Goal: Task Accomplishment & Management: Manage account settings

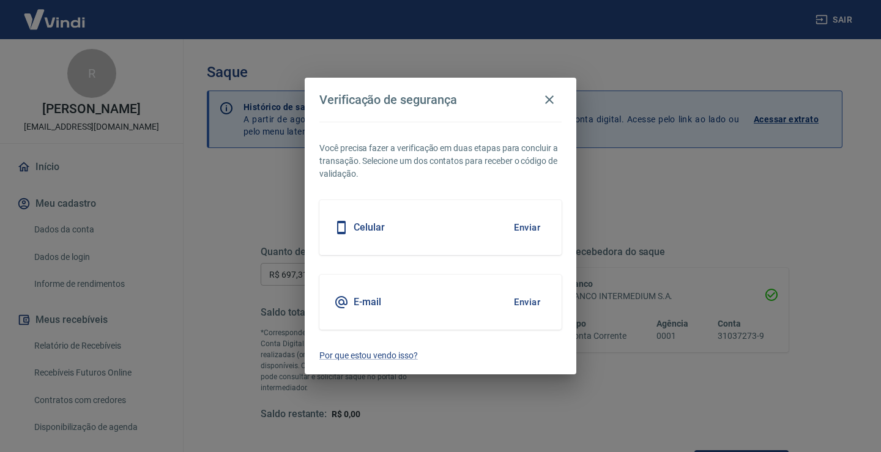
scroll to position [81, 0]
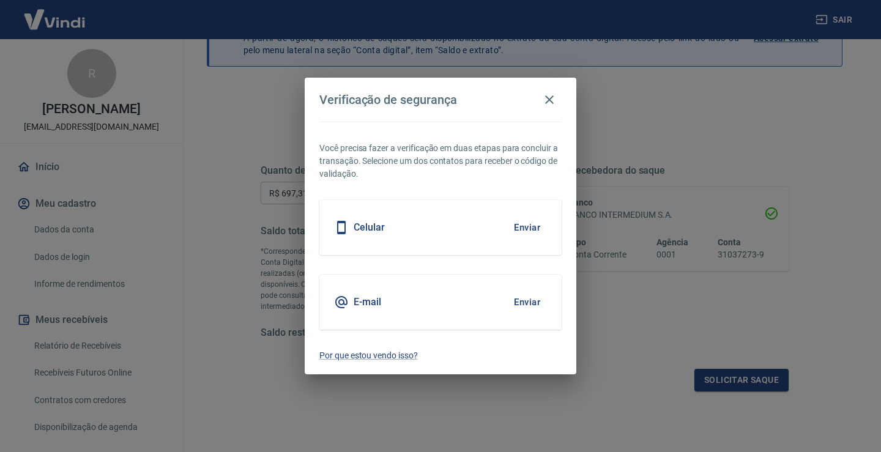
click at [515, 305] on button "Enviar" at bounding box center [527, 303] width 40 height 26
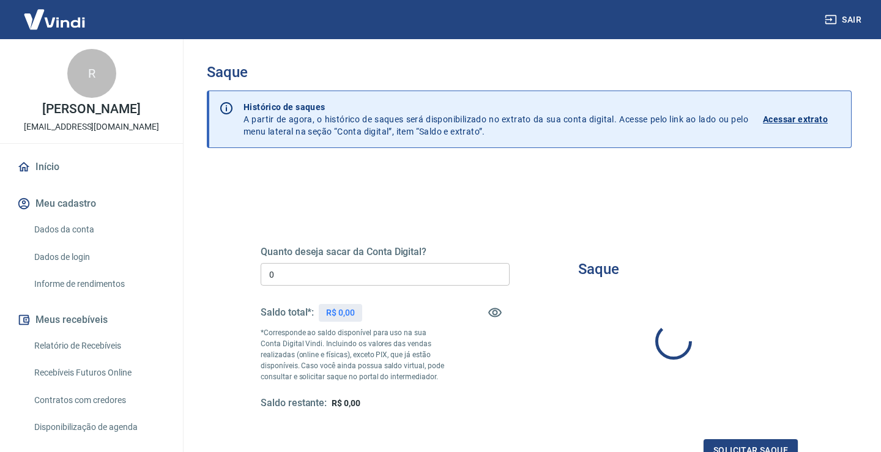
type input "R$ 0,00"
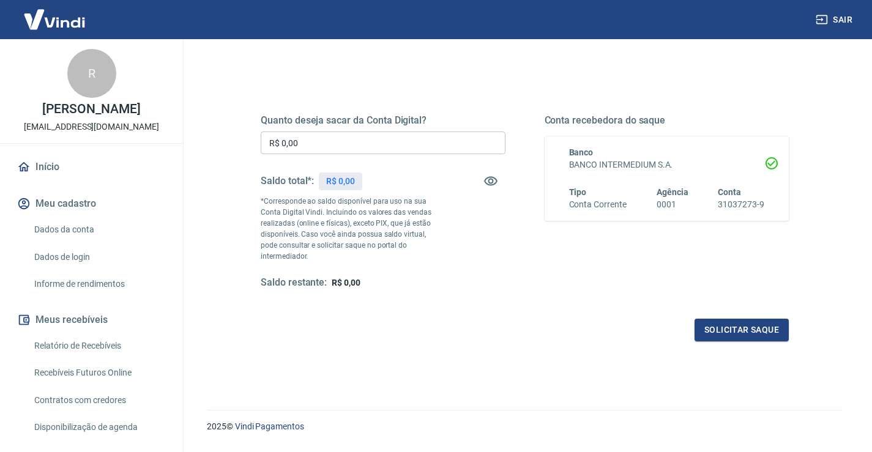
scroll to position [153, 0]
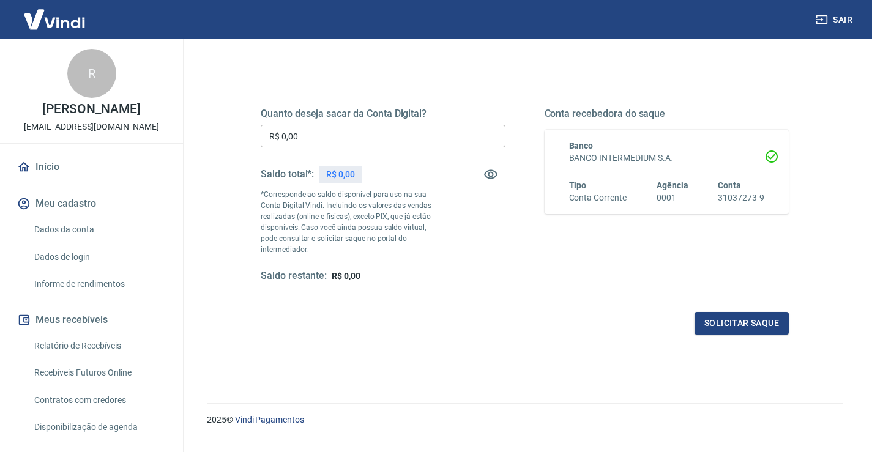
scroll to position [153, 0]
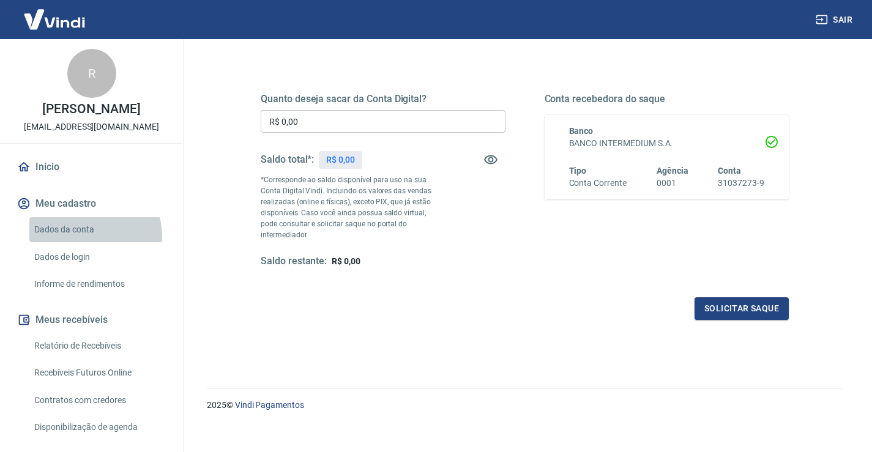
click at [90, 236] on link "Dados da conta" at bounding box center [98, 229] width 139 height 25
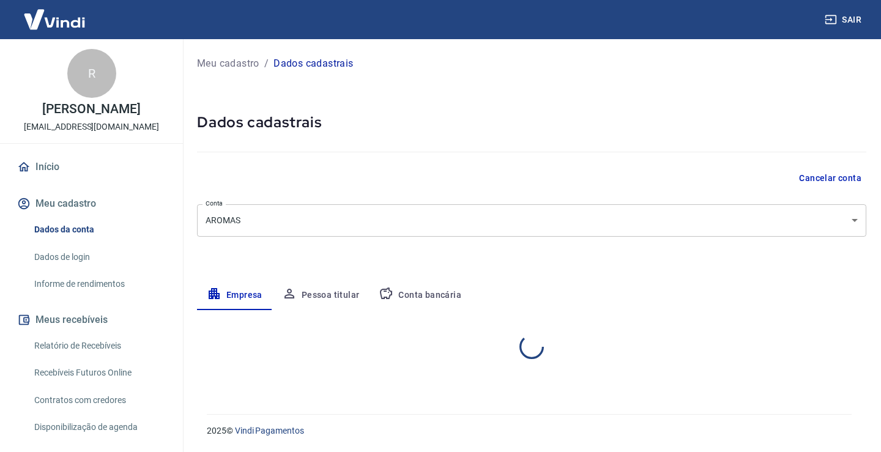
select select "SC"
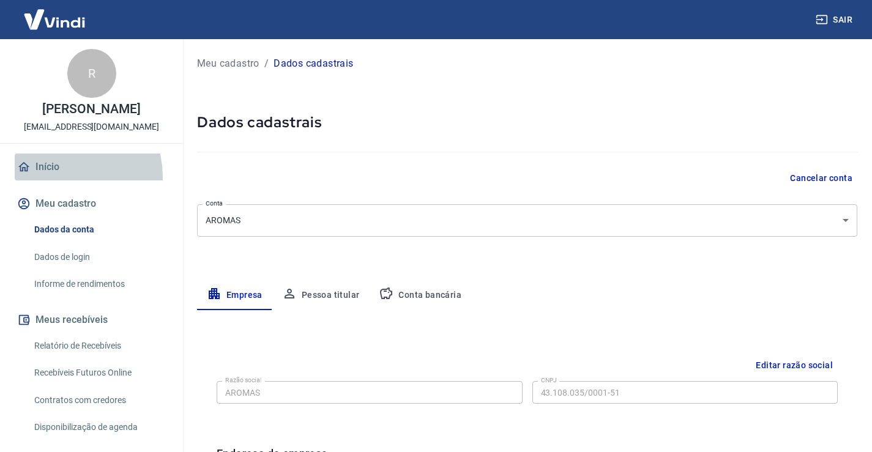
click at [55, 177] on link "Início" at bounding box center [92, 167] width 154 height 27
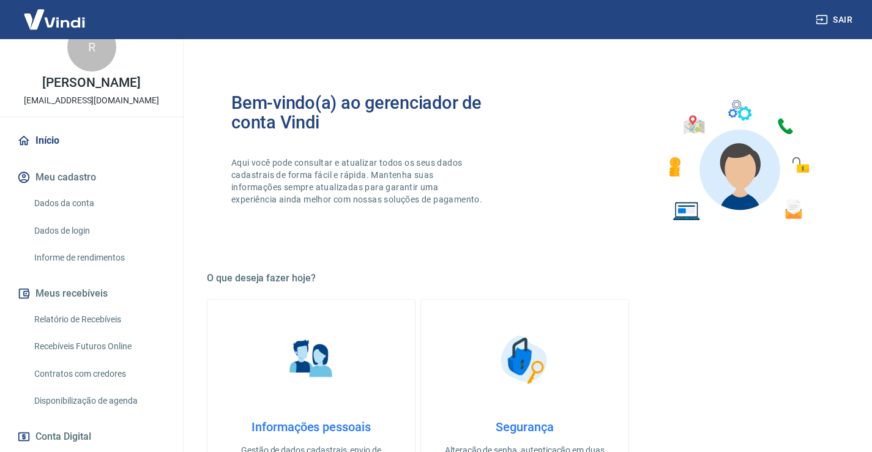
scroll to position [20, 0]
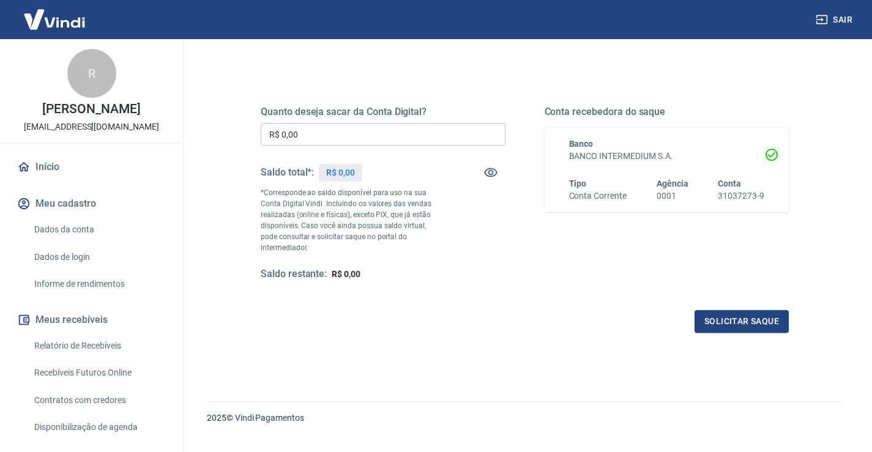
scroll to position [153, 0]
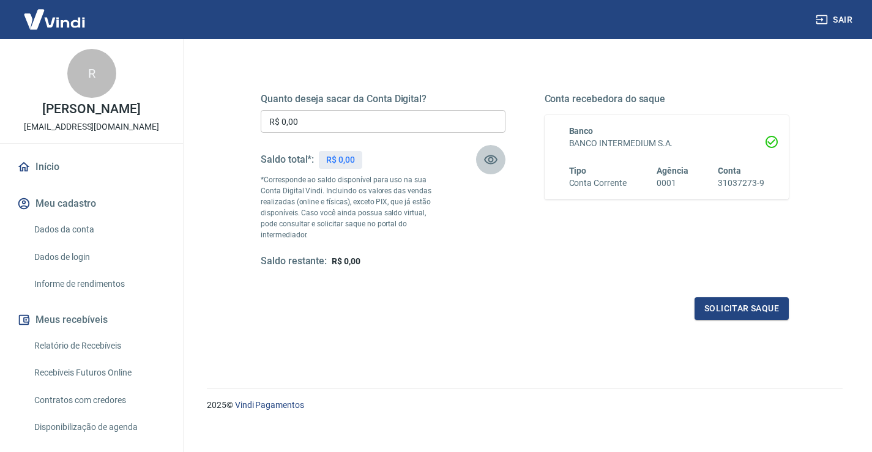
click at [492, 159] on icon "button" at bounding box center [490, 159] width 13 height 9
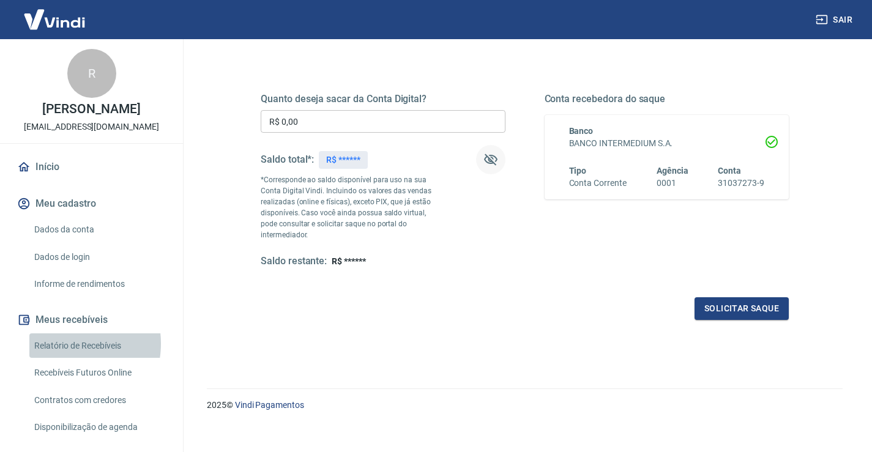
click at [60, 343] on link "Relatório de Recebíveis" at bounding box center [98, 346] width 139 height 25
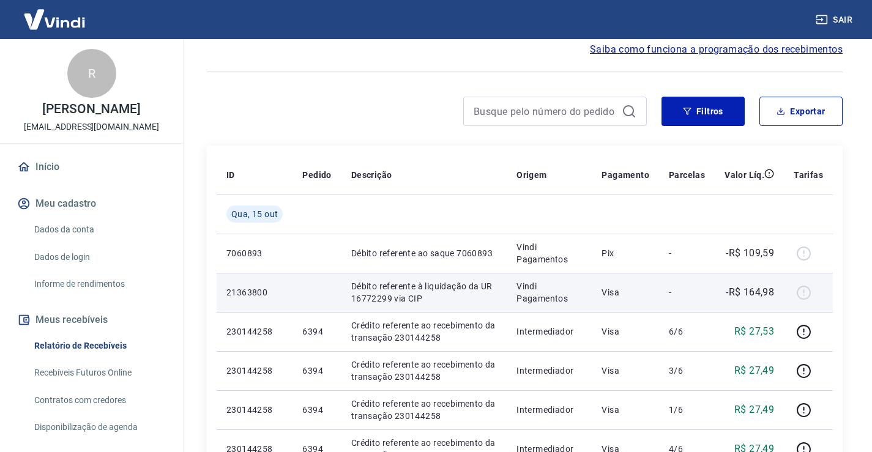
scroll to position [122, 0]
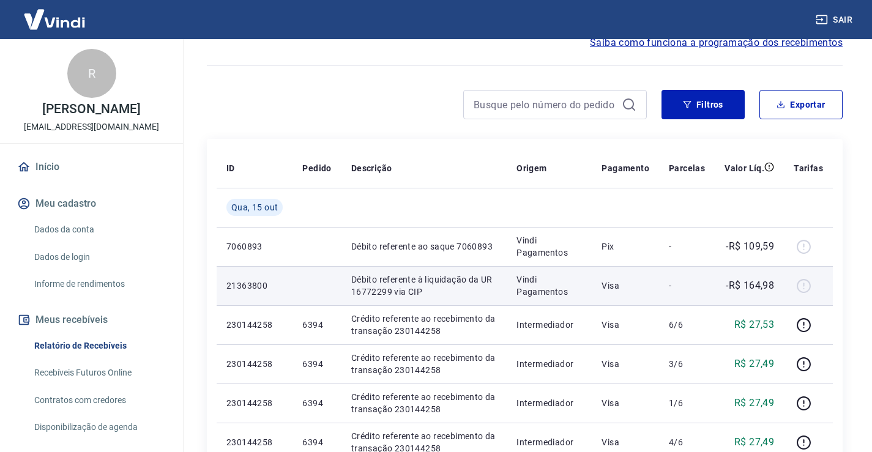
drag, startPoint x: 805, startPoint y: 285, endPoint x: 633, endPoint y: 267, distance: 172.9
click at [801, 286] on div at bounding box center [808, 286] width 29 height 20
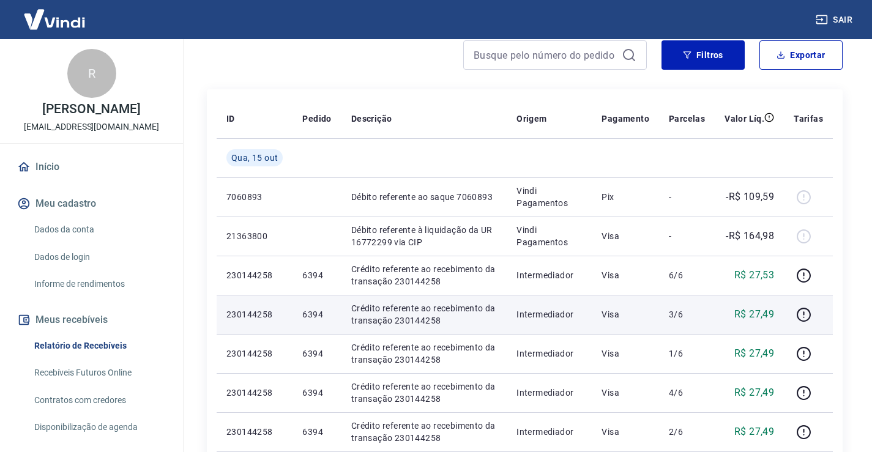
scroll to position [184, 0]
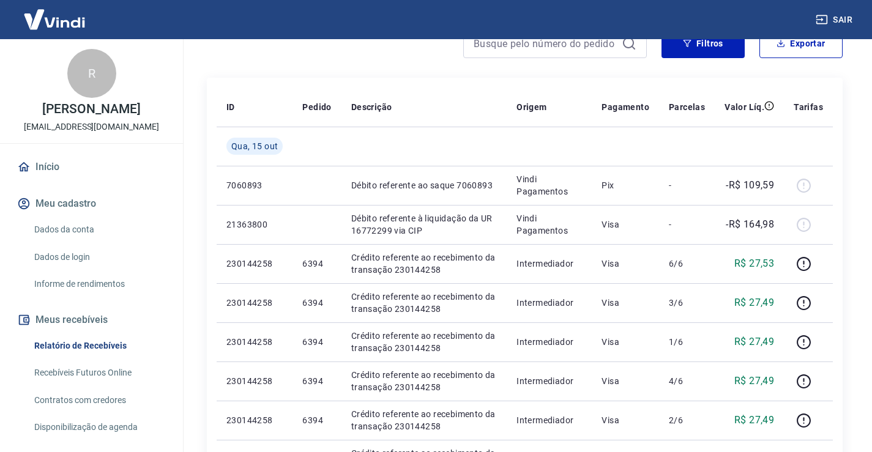
click at [101, 366] on link "Recebíveis Futuros Online" at bounding box center [98, 373] width 139 height 25
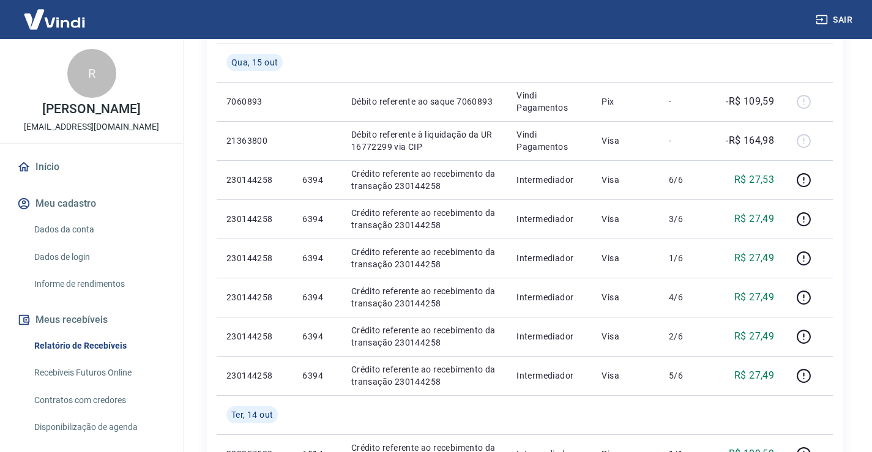
scroll to position [265, 0]
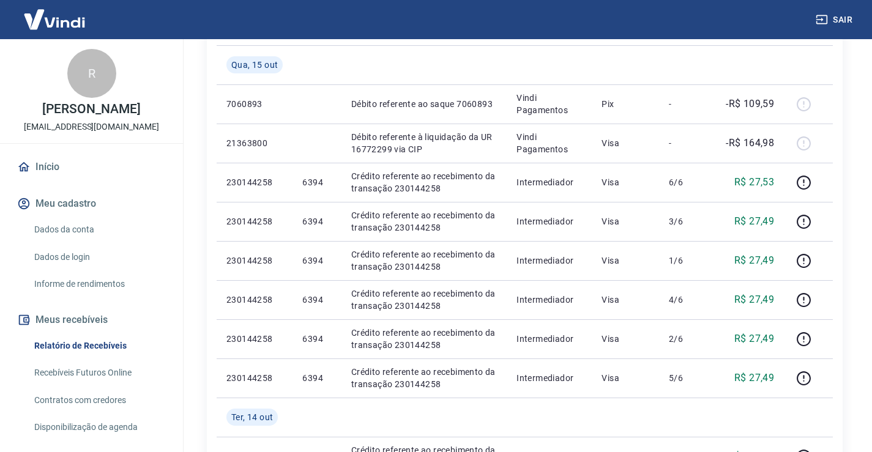
click at [105, 214] on button "Meu cadastro" at bounding box center [92, 203] width 154 height 27
click at [100, 226] on link "Dados da conta" at bounding box center [98, 229] width 139 height 25
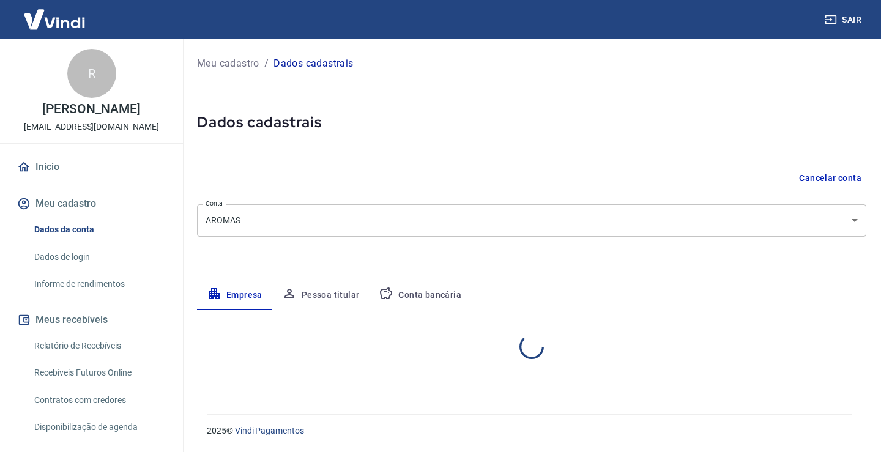
select select "SC"
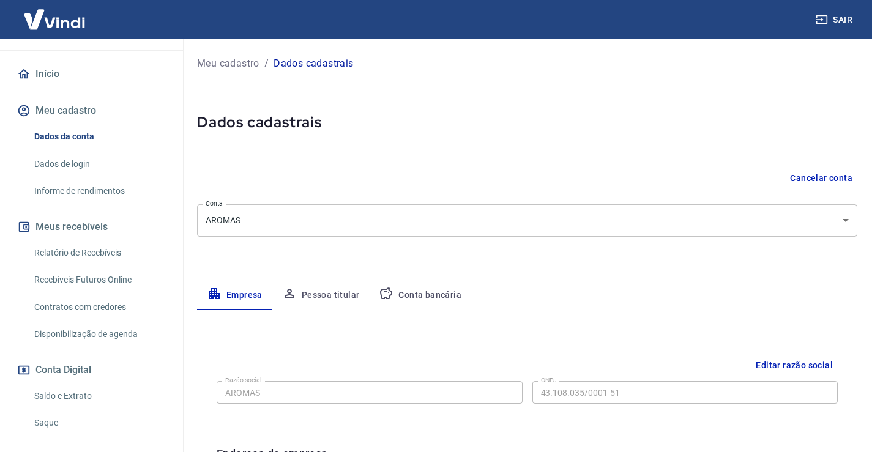
scroll to position [102, 0]
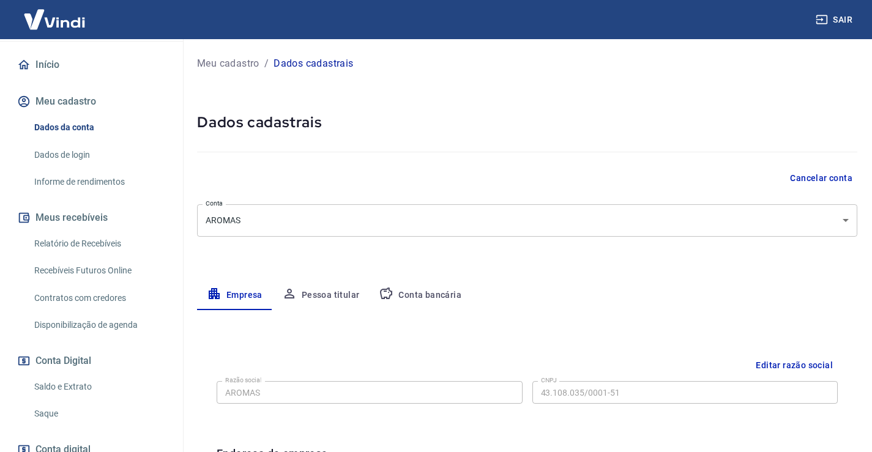
click at [43, 102] on button "Meu cadastro" at bounding box center [92, 101] width 154 height 27
click at [74, 55] on link "Início" at bounding box center [92, 64] width 154 height 27
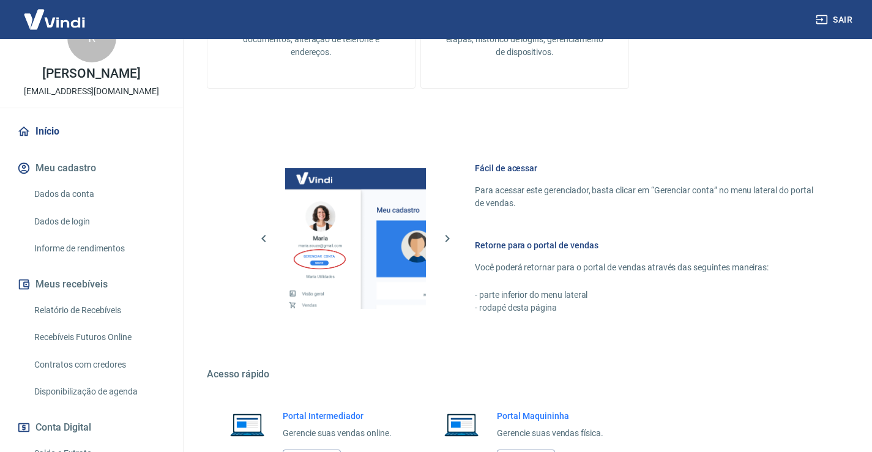
scroll to position [23, 0]
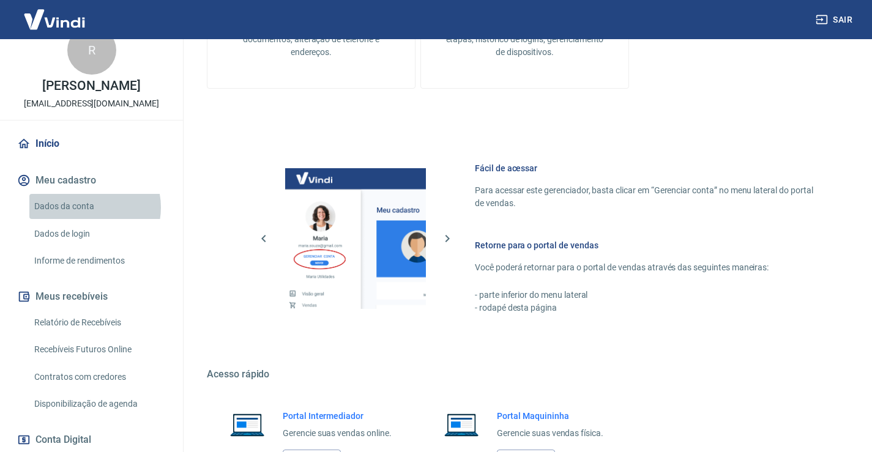
click at [88, 207] on link "Dados da conta" at bounding box center [98, 206] width 139 height 25
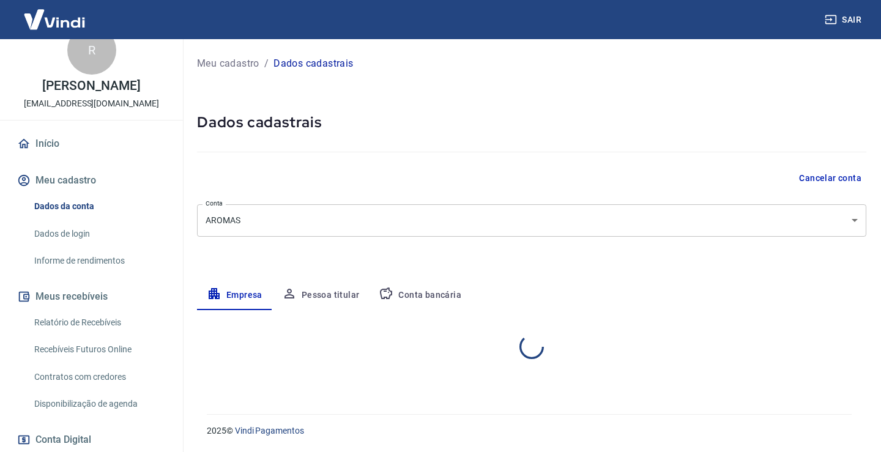
select select "SC"
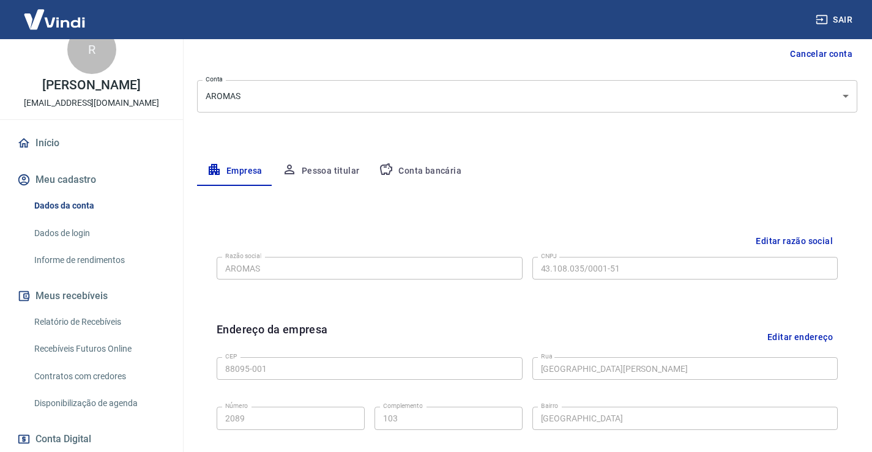
scroll to position [23, 0]
click at [87, 319] on link "Relatório de Recebíveis" at bounding box center [98, 322] width 139 height 25
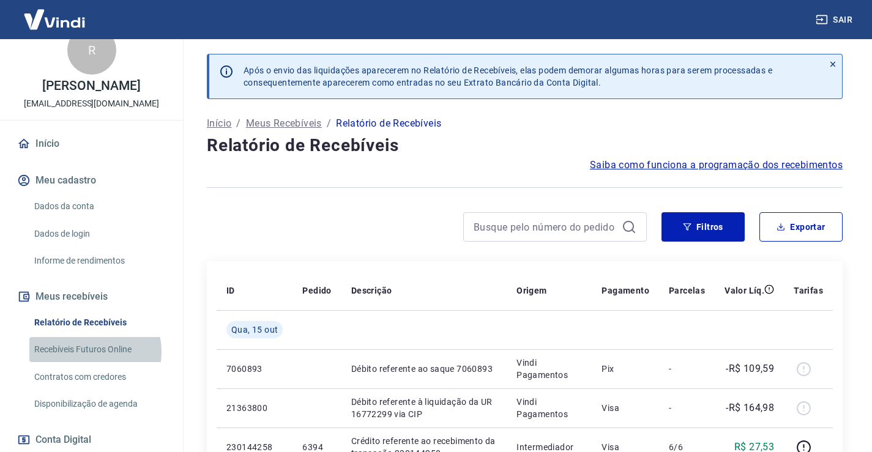
click at [88, 352] on link "Recebíveis Futuros Online" at bounding box center [98, 349] width 139 height 25
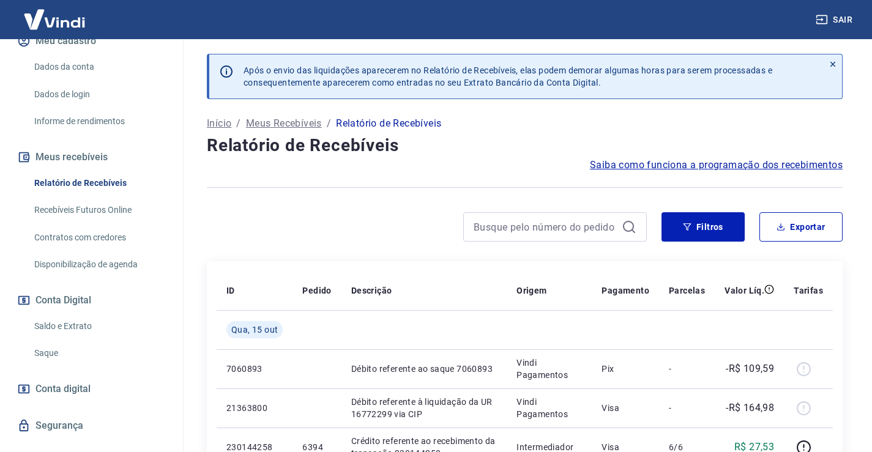
scroll to position [166, 0]
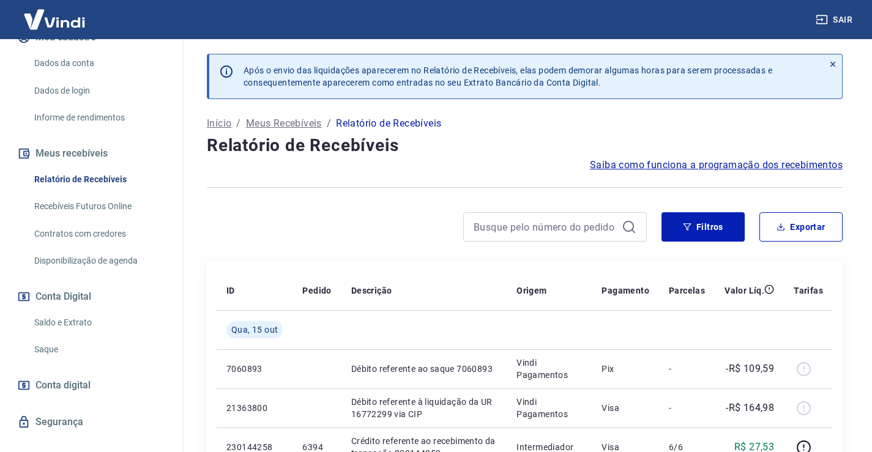
click at [73, 258] on link "Disponibilização de agenda" at bounding box center [98, 260] width 139 height 25
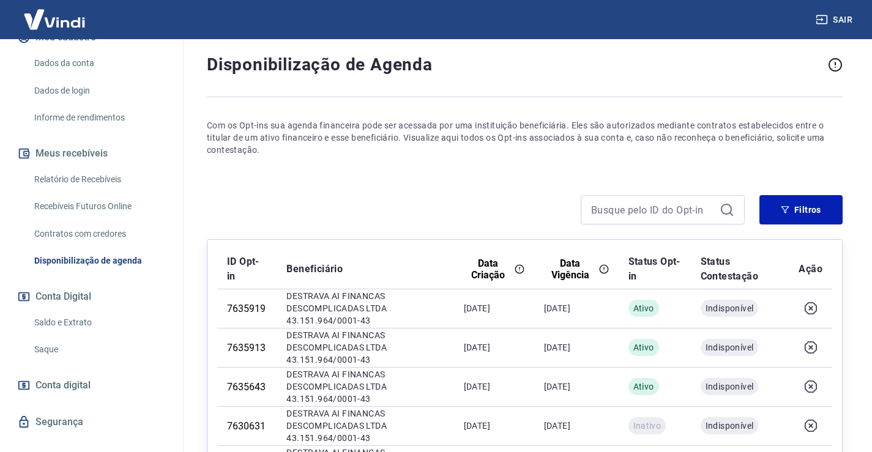
scroll to position [41, 0]
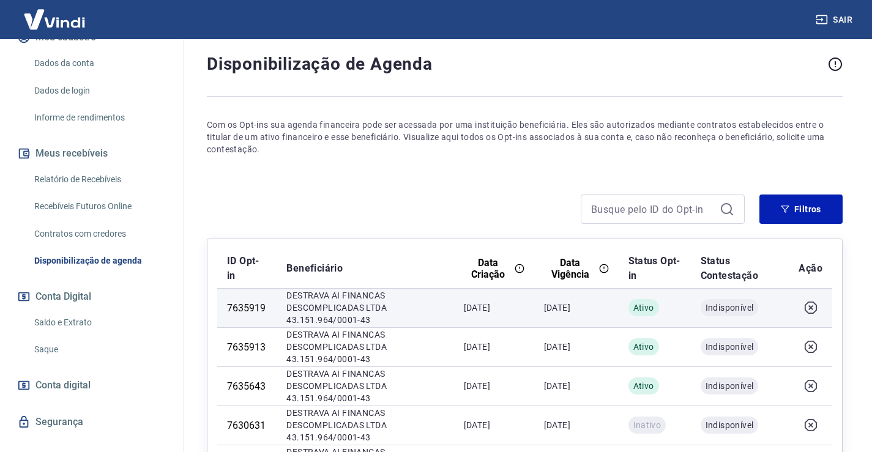
drag, startPoint x: 491, startPoint y: 300, endPoint x: 504, endPoint y: 308, distance: 14.6
drag, startPoint x: 504, startPoint y: 308, endPoint x: 439, endPoint y: 313, distance: 65.1
click at [438, 313] on p "DESTRAVA AI FINANCAS DESCOMPLICADAS LTDA" at bounding box center [364, 302] width 157 height 24
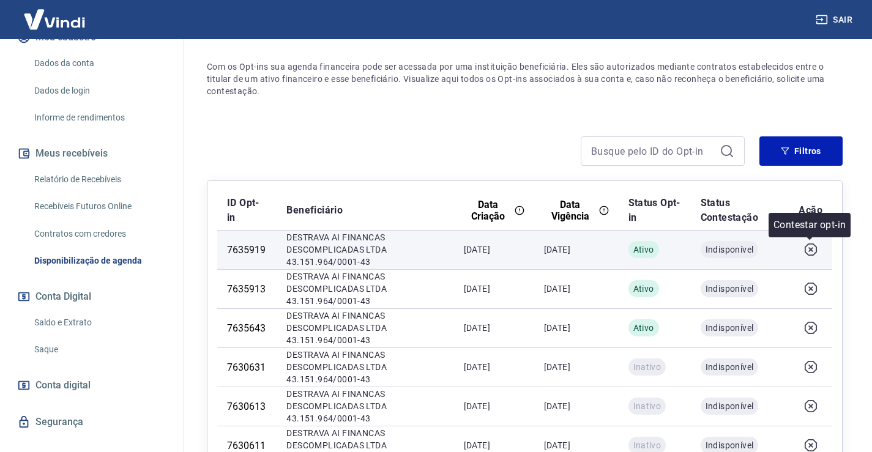
scroll to position [102, 0]
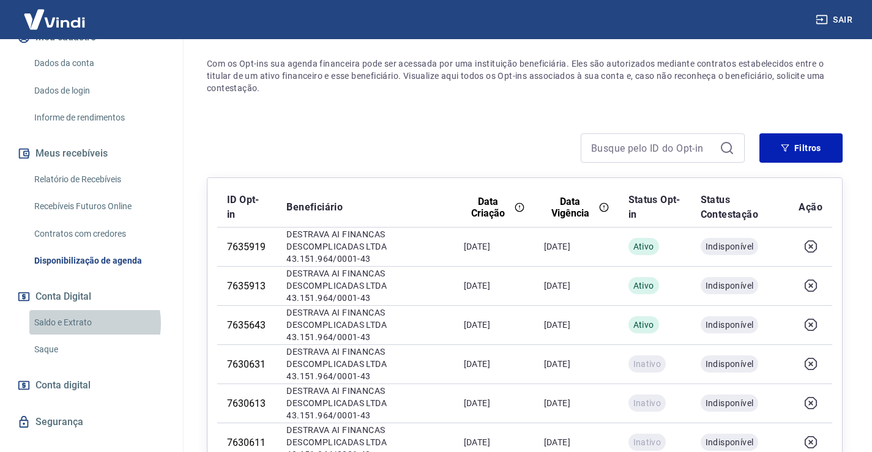
drag, startPoint x: 86, startPoint y: 291, endPoint x: 78, endPoint y: 323, distance: 33.4
click at [78, 323] on link "Saldo e Extrato" at bounding box center [98, 322] width 139 height 25
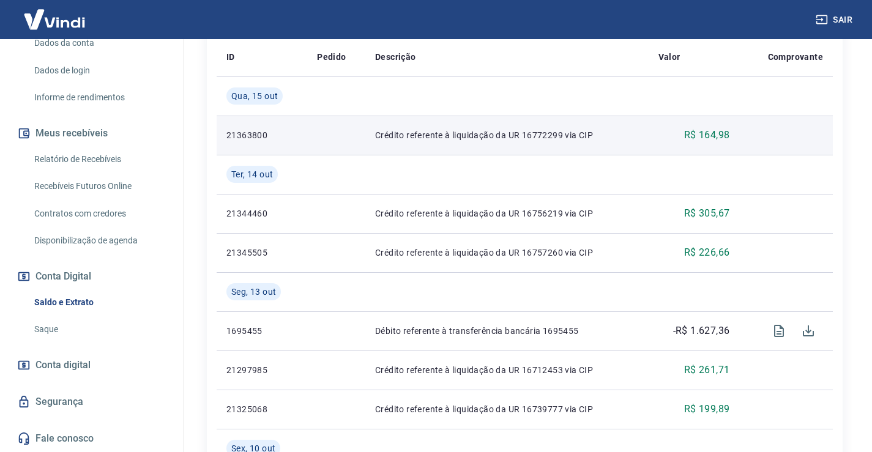
scroll to position [326, 0]
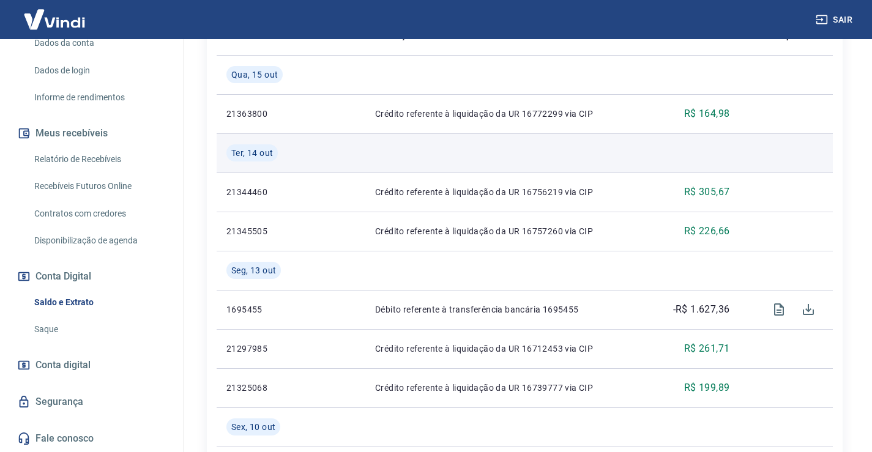
drag, startPoint x: 623, startPoint y: 225, endPoint x: 742, endPoint y: 170, distance: 131.2
click at [742, 170] on td at bounding box center [786, 152] width 94 height 39
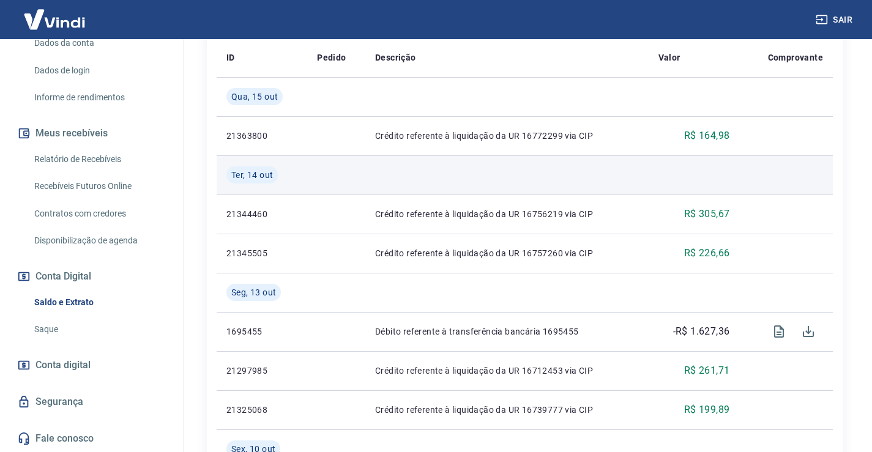
scroll to position [306, 0]
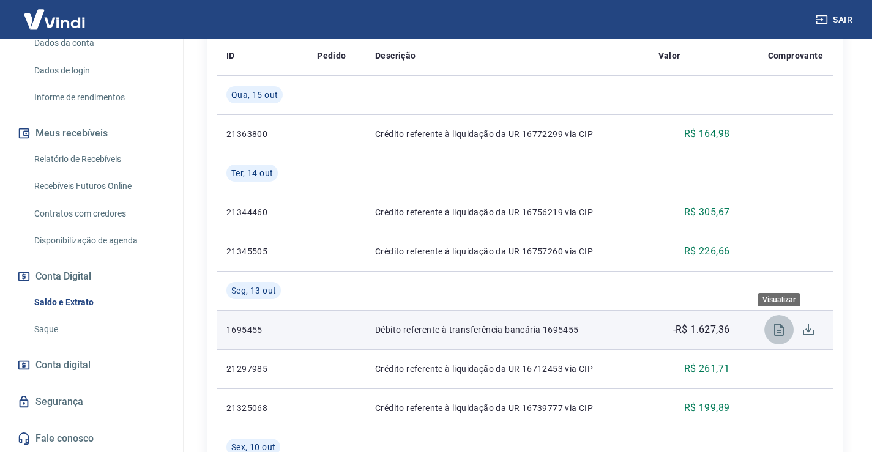
click at [772, 332] on icon "Visualizar" at bounding box center [779, 330] width 15 height 15
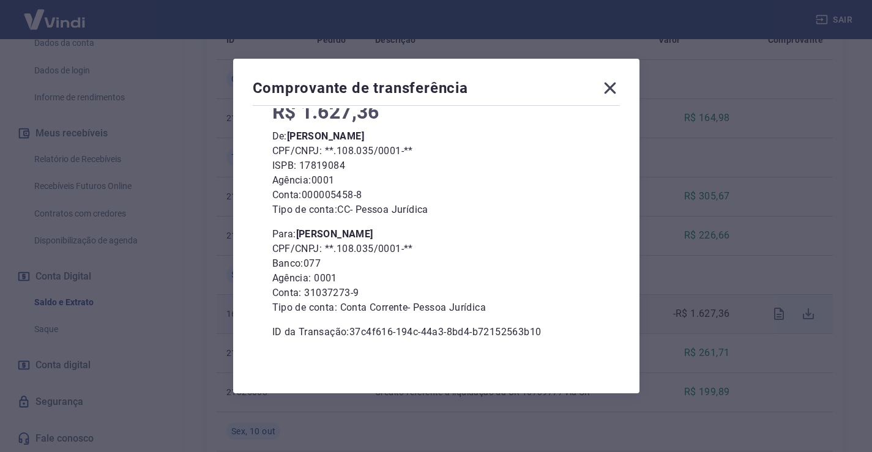
scroll to position [326, 0]
click at [616, 91] on icon at bounding box center [610, 88] width 20 height 20
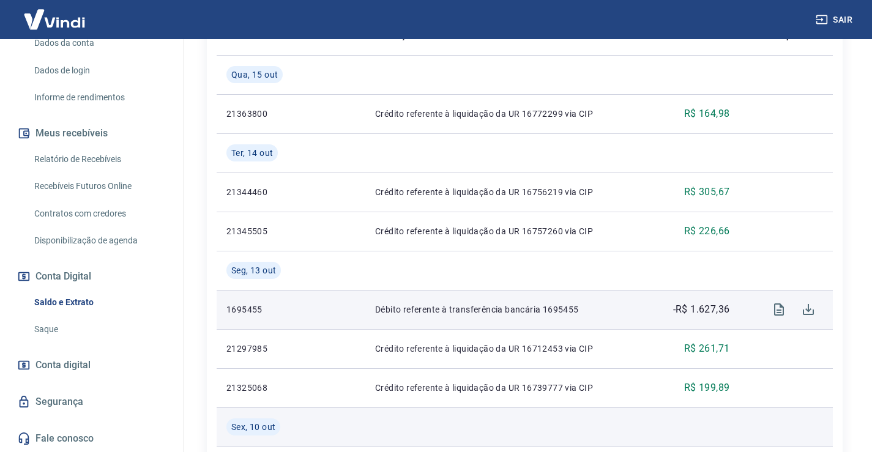
scroll to position [306, 0]
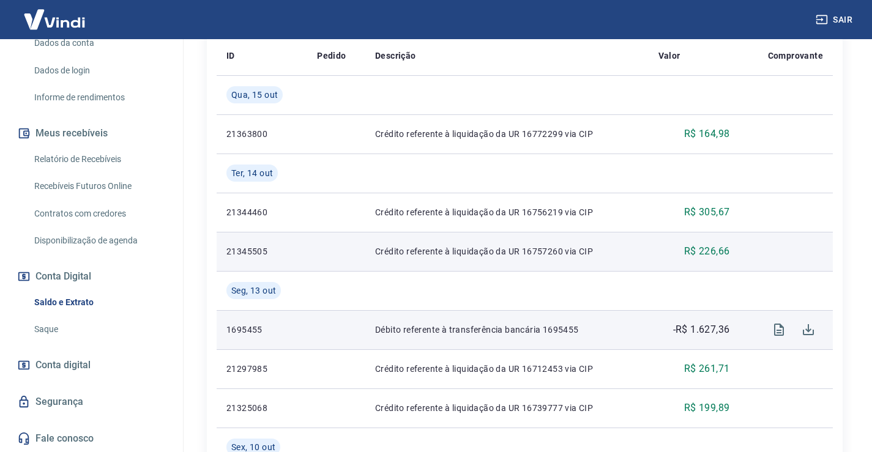
drag, startPoint x: 727, startPoint y: 328, endPoint x: 791, endPoint y: 252, distance: 99.4
click at [791, 252] on td at bounding box center [786, 251] width 94 height 39
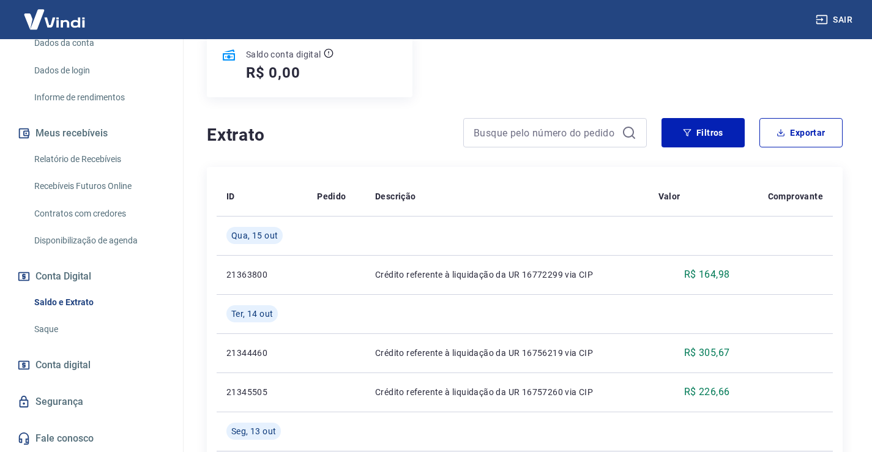
scroll to position [163, 0]
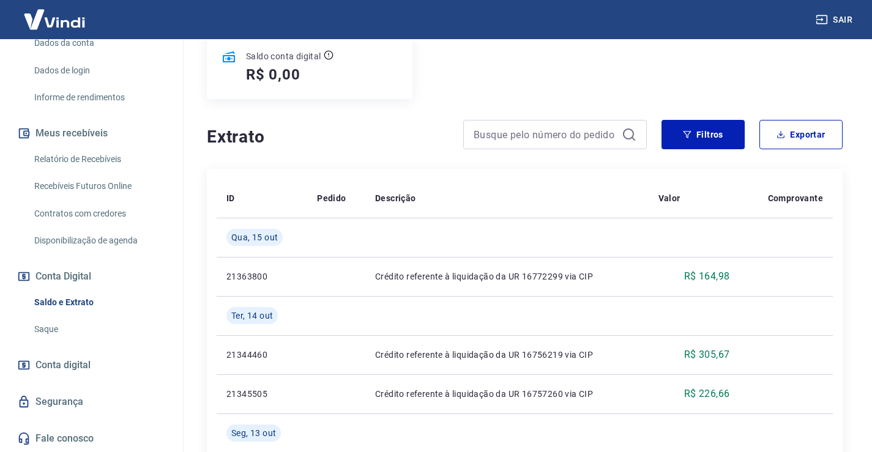
click at [81, 158] on link "Relatório de Recebíveis" at bounding box center [98, 159] width 139 height 25
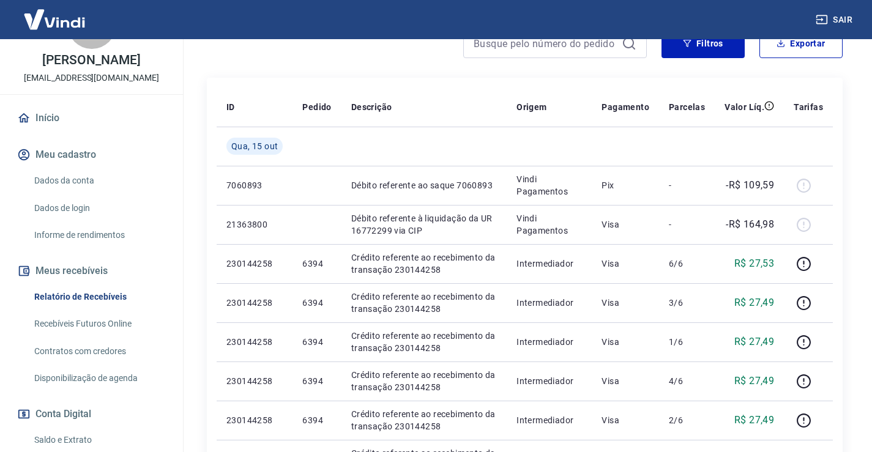
scroll to position [3, 0]
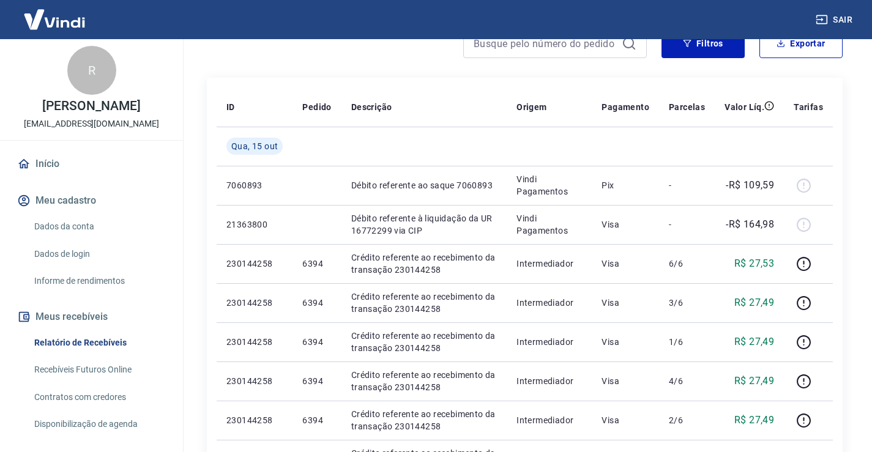
click at [69, 167] on link "Início" at bounding box center [92, 164] width 154 height 27
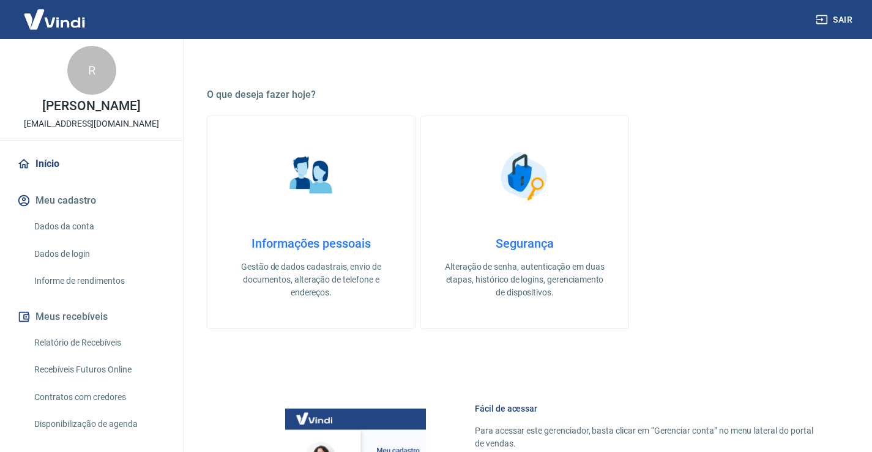
click at [56, 168] on link "Início" at bounding box center [92, 164] width 154 height 27
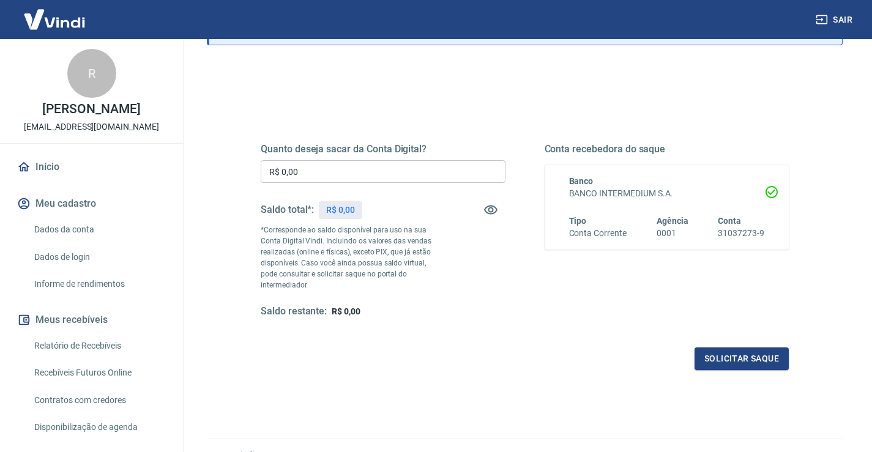
scroll to position [122, 0]
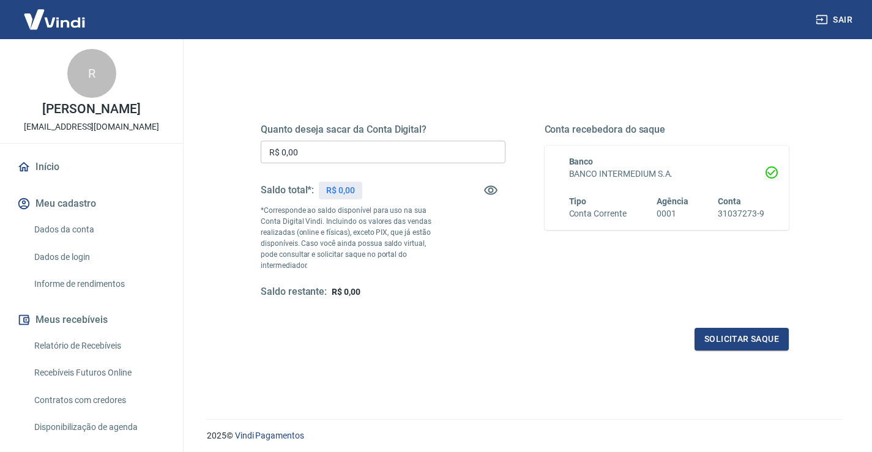
click at [347, 192] on p "R$ 0,00" at bounding box center [340, 190] width 29 height 13
click at [491, 185] on icon "button" at bounding box center [491, 190] width 15 height 15
click at [493, 186] on icon "button" at bounding box center [490, 191] width 13 height 12
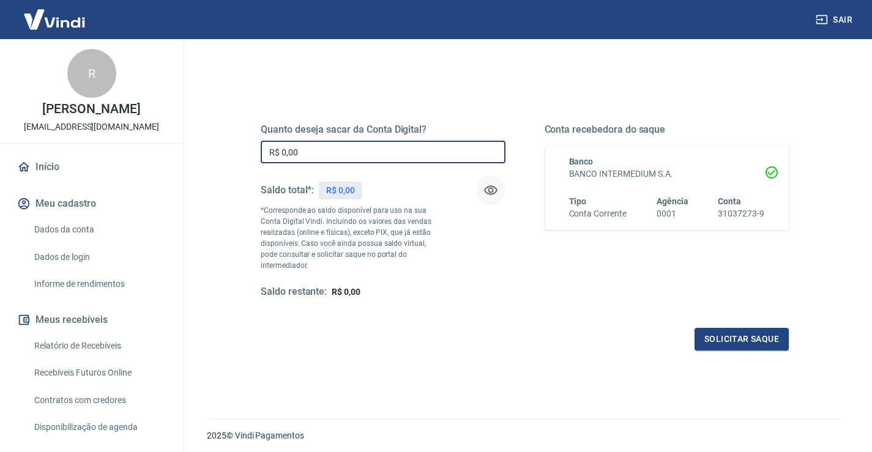
drag, startPoint x: 316, startPoint y: 147, endPoint x: 0, endPoint y: 148, distance: 315.8
click at [0, 148] on div "Sair R [PERSON_NAME] [EMAIL_ADDRESS][DOMAIN_NAME] Início Meu cadastro Dados da …" at bounding box center [436, 104] width 872 height 452
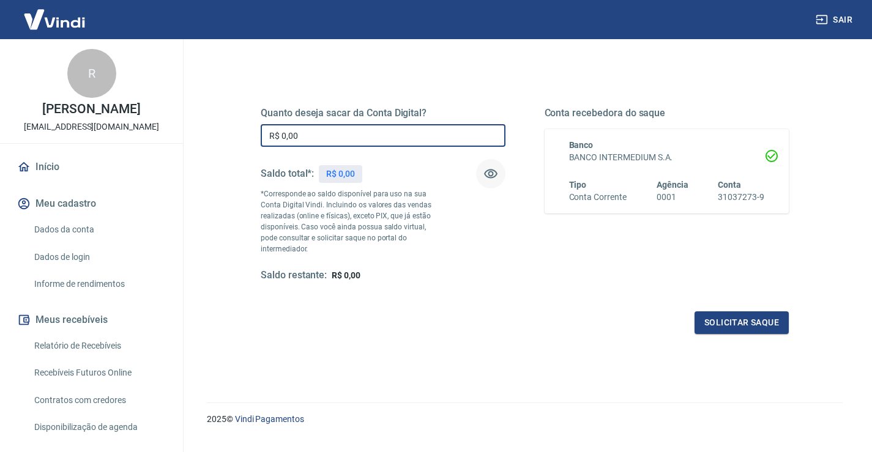
scroll to position [153, 0]
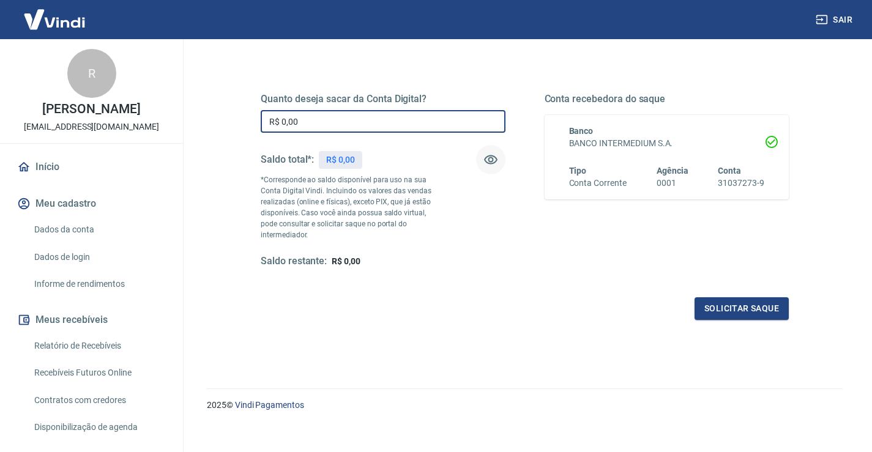
click at [86, 351] on link "Relatório de Recebíveis" at bounding box center [98, 346] width 139 height 25
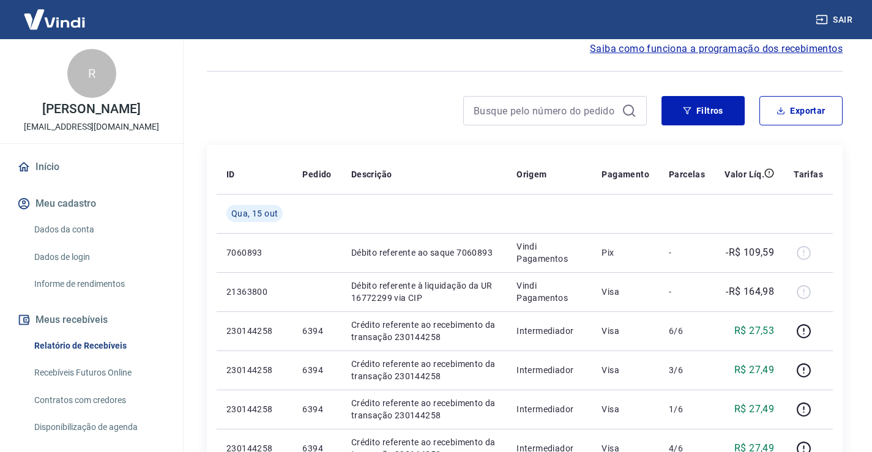
scroll to position [122, 0]
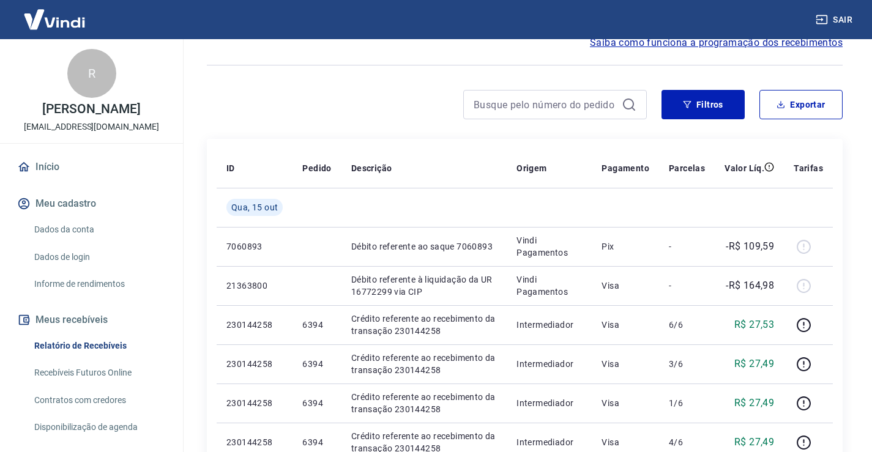
click at [92, 288] on link "Informe de rendimentos" at bounding box center [98, 284] width 139 height 25
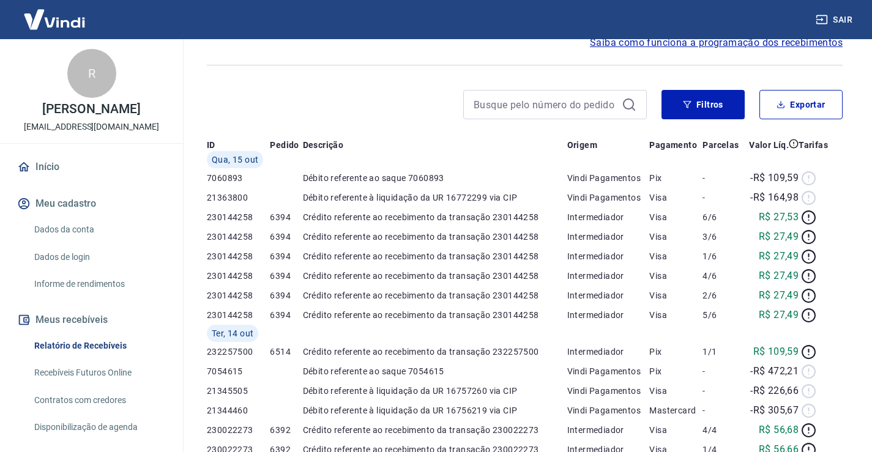
click at [92, 288] on link "Informe de rendimentos" at bounding box center [98, 284] width 139 height 25
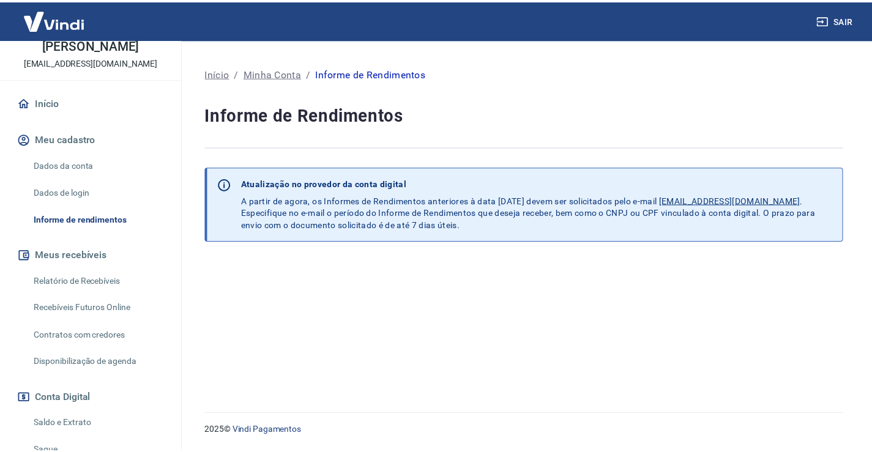
scroll to position [81, 0]
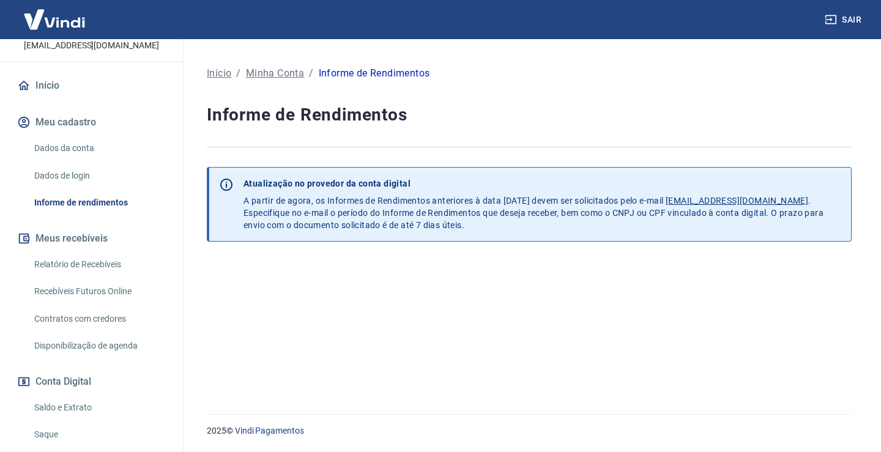
click at [92, 262] on link "Relatório de Recebíveis" at bounding box center [98, 264] width 139 height 25
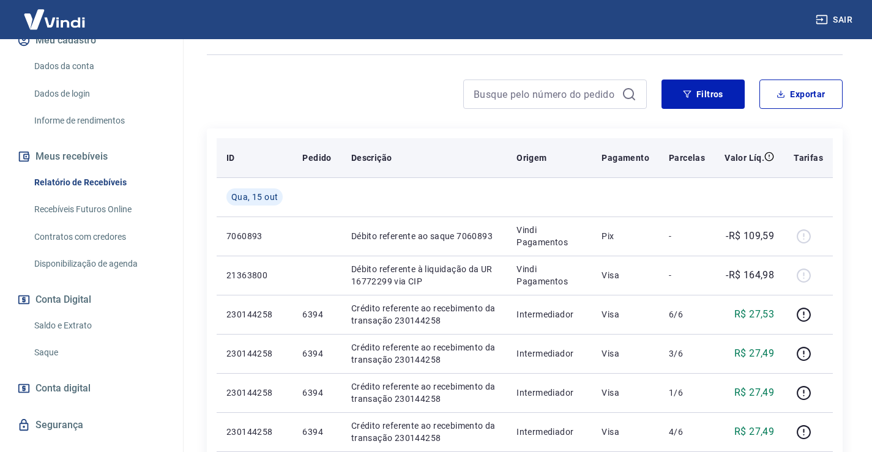
scroll to position [163, 0]
